Goal: Download file/media

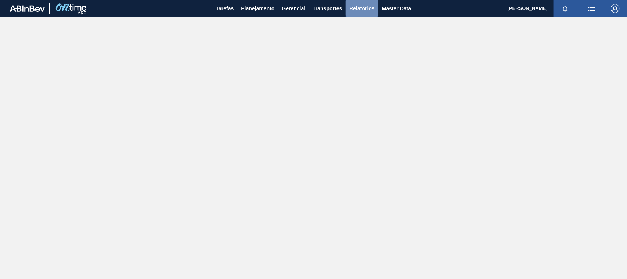
click at [362, 7] on span "Relatórios" at bounding box center [362, 8] width 25 height 9
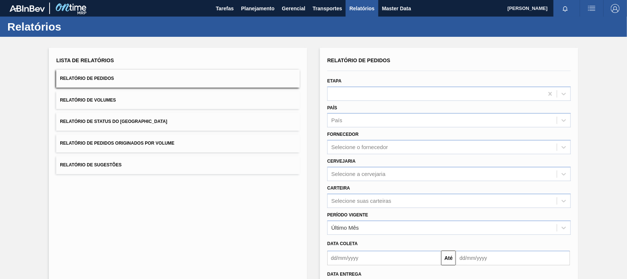
click at [144, 144] on span "Relatório de Pedidos Originados por Volume" at bounding box center [117, 142] width 115 height 5
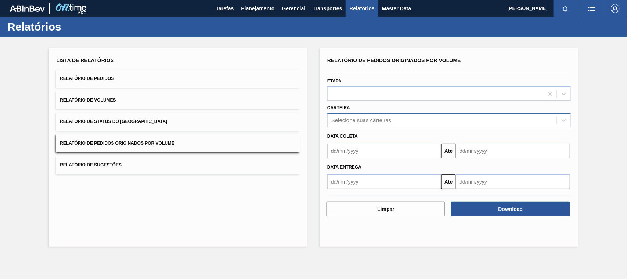
click at [351, 125] on div "Selecione suas carteiras" at bounding box center [449, 120] width 244 height 14
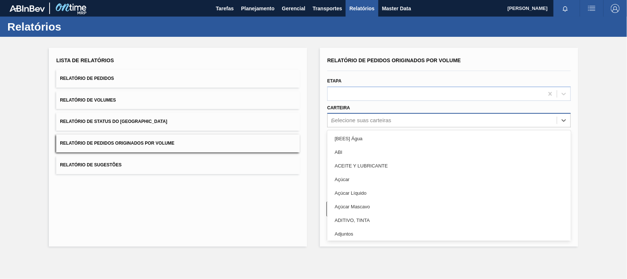
type input "mal"
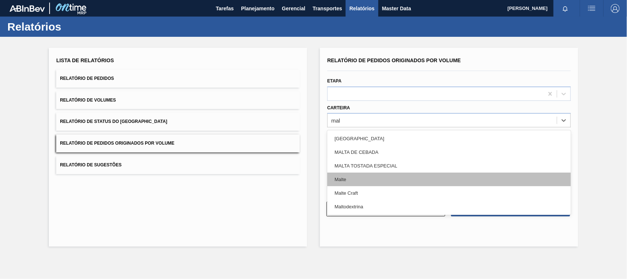
click at [347, 179] on div "Malte" at bounding box center [449, 179] width 244 height 14
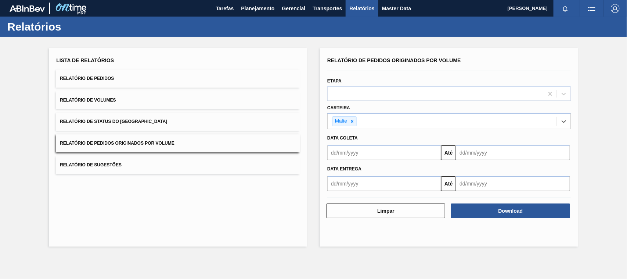
click at [356, 151] on input "text" at bounding box center [384, 152] width 114 height 15
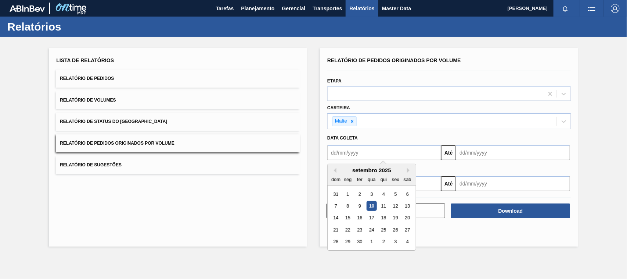
type input "[DATE]"
click at [372, 190] on div "1" at bounding box center [372, 194] width 10 height 10
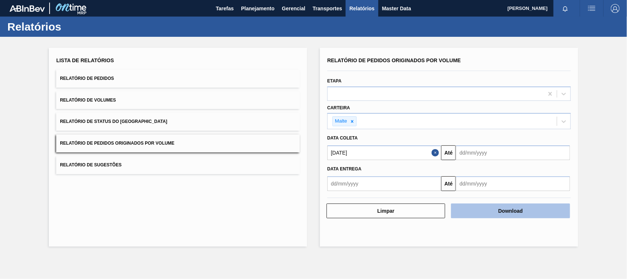
click at [504, 205] on button "Download" at bounding box center [510, 210] width 119 height 15
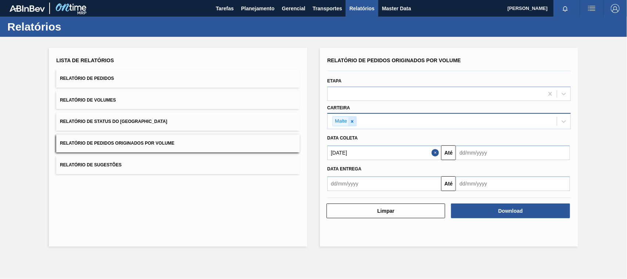
click at [352, 122] on icon at bounding box center [352, 121] width 5 height 5
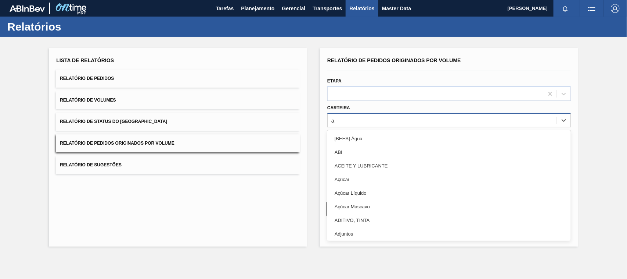
type input "ad"
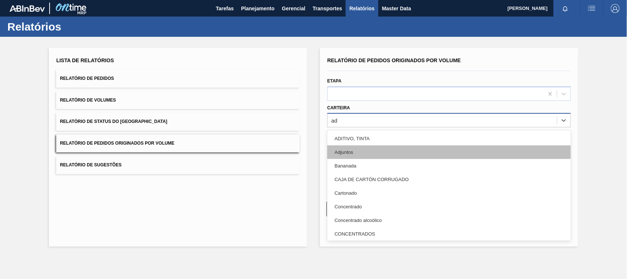
click at [347, 153] on div "Adjuntos" at bounding box center [449, 152] width 244 height 14
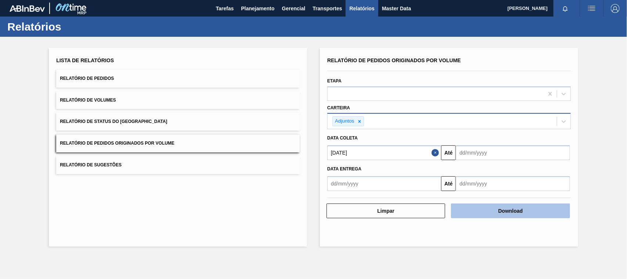
click at [495, 213] on button "Download" at bounding box center [510, 210] width 119 height 15
